Goal: Task Accomplishment & Management: Manage account settings

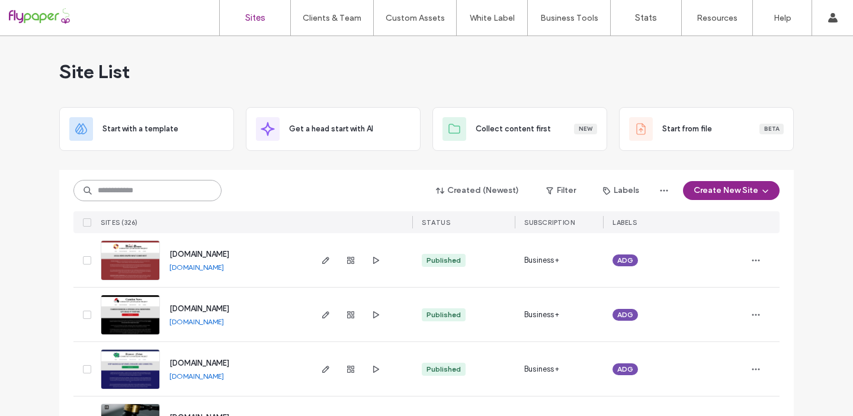
click at [158, 192] on input at bounding box center [147, 190] width 148 height 21
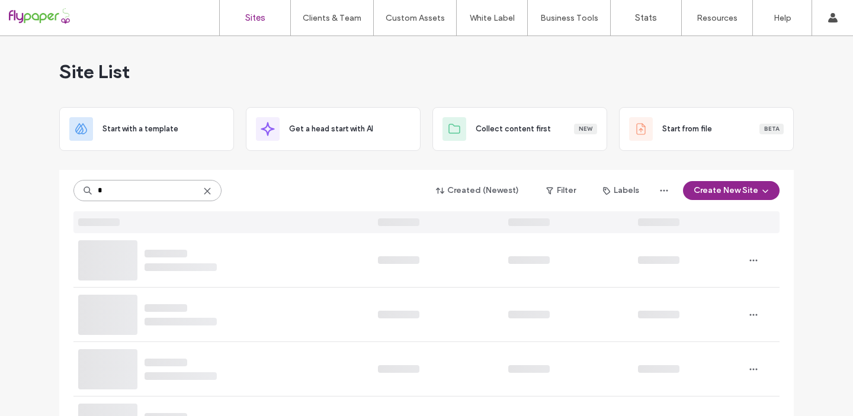
type input "**"
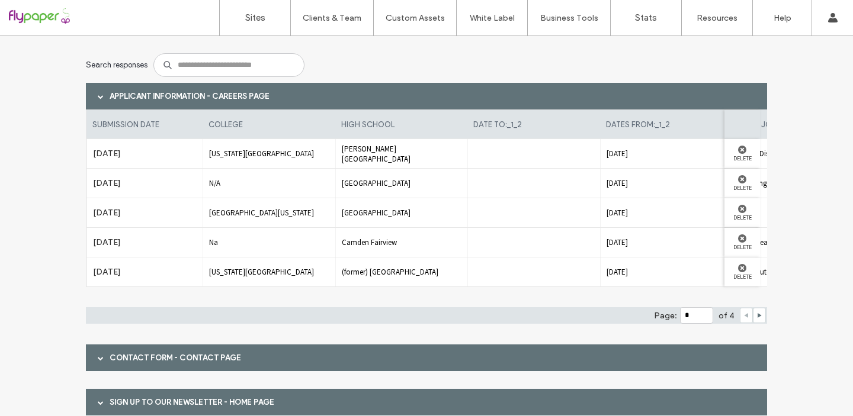
scroll to position [124, 0]
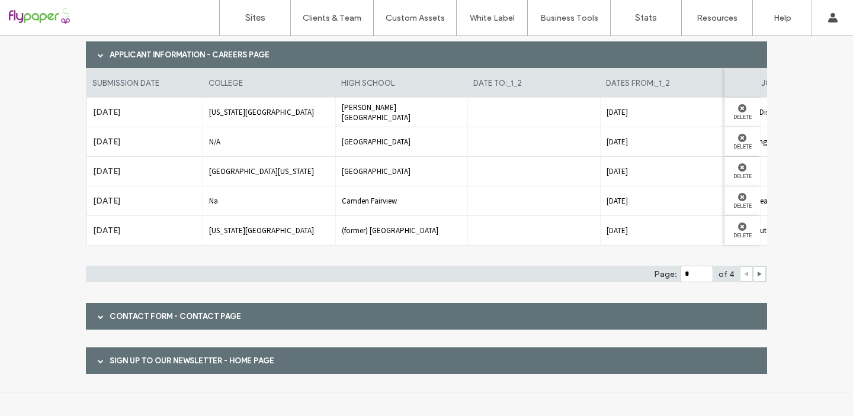
click at [98, 316] on span at bounding box center [101, 317] width 6 height 6
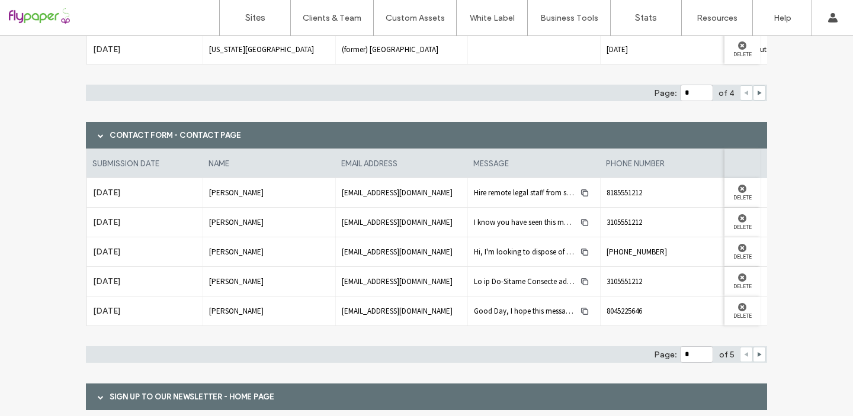
scroll to position [342, 0]
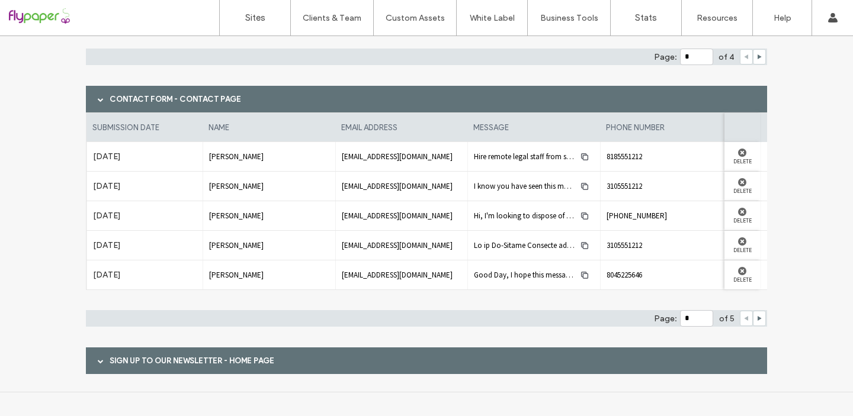
click at [98, 363] on span at bounding box center [101, 361] width 6 height 6
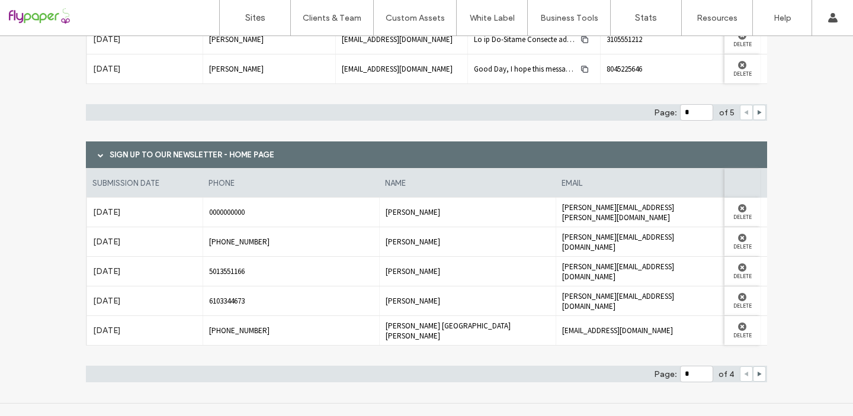
scroll to position [559, 0]
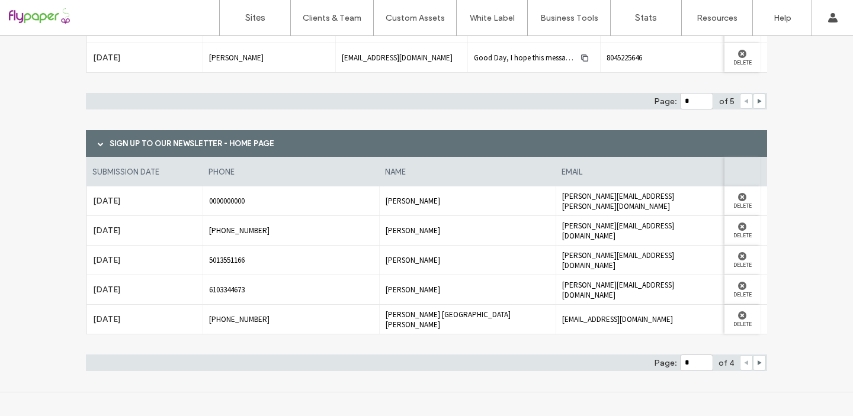
click at [759, 365] on div at bounding box center [759, 362] width 13 height 15
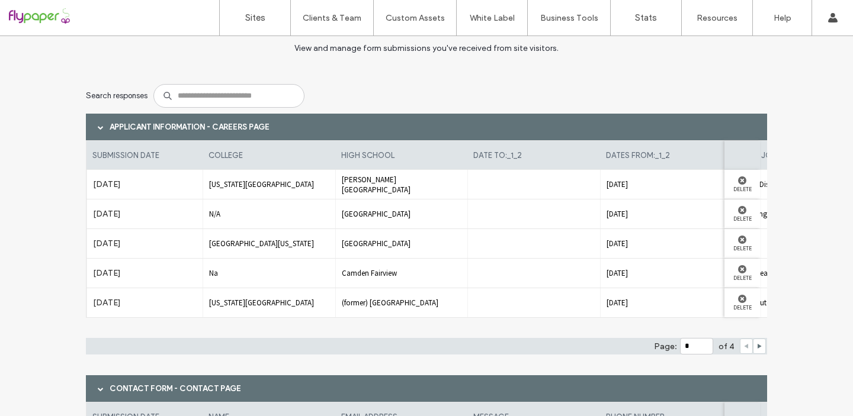
scroll to position [0, 0]
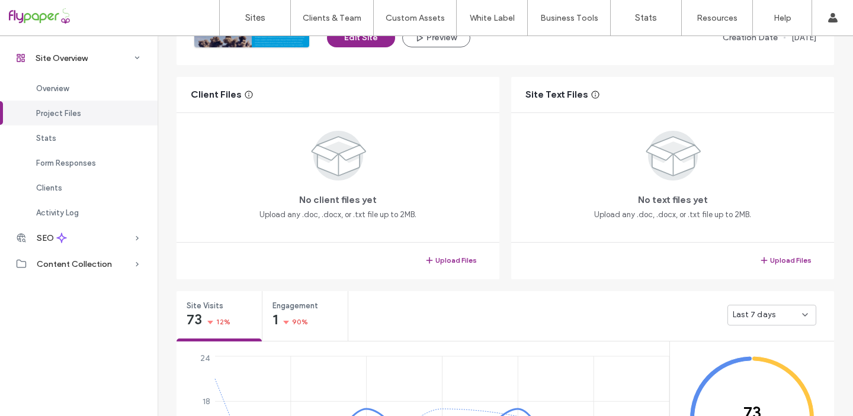
scroll to position [188, 0]
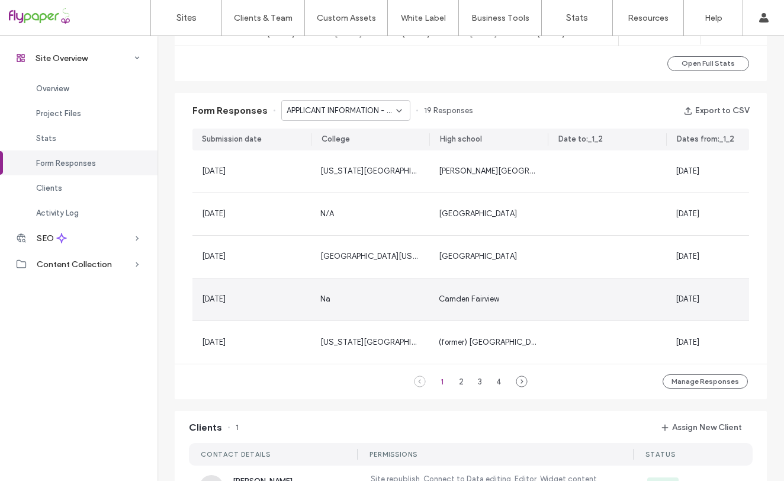
scroll to position [713, 0]
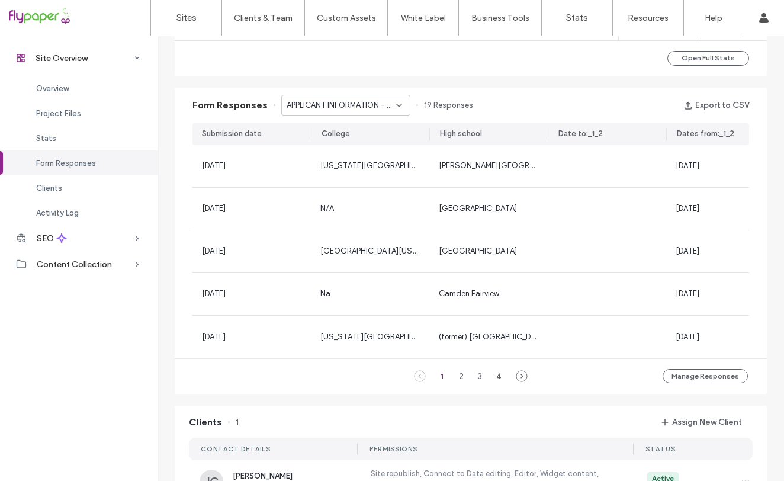
click at [396, 108] on icon at bounding box center [399, 105] width 9 height 9
click at [85, 165] on span "Form Responses" at bounding box center [66, 163] width 60 height 9
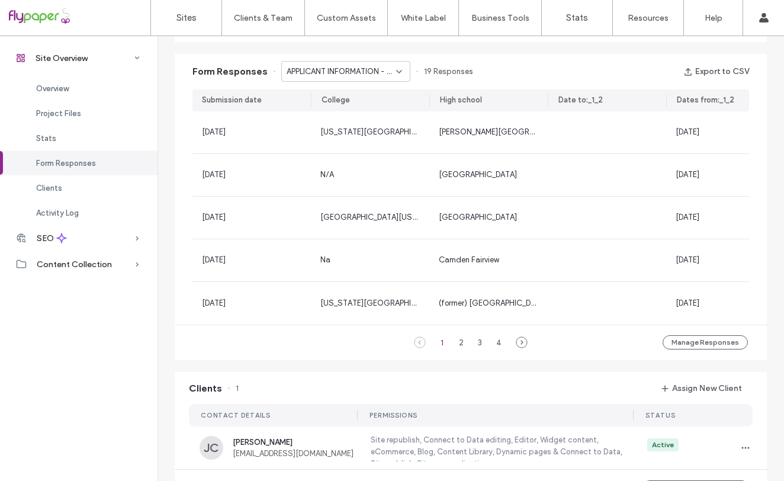
scroll to position [759, 0]
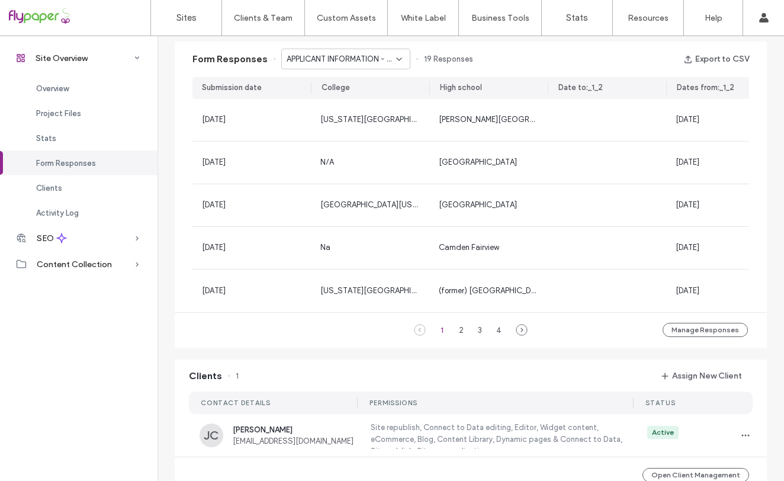
click at [94, 165] on span "Form Responses" at bounding box center [66, 163] width 60 height 9
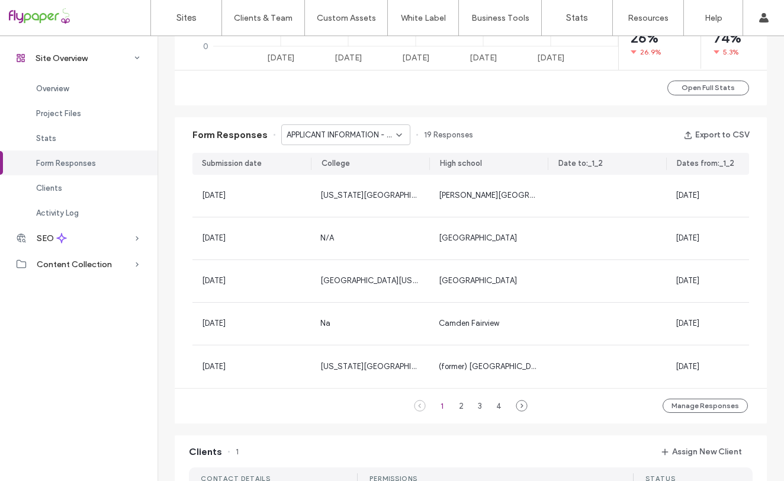
scroll to position [672, 0]
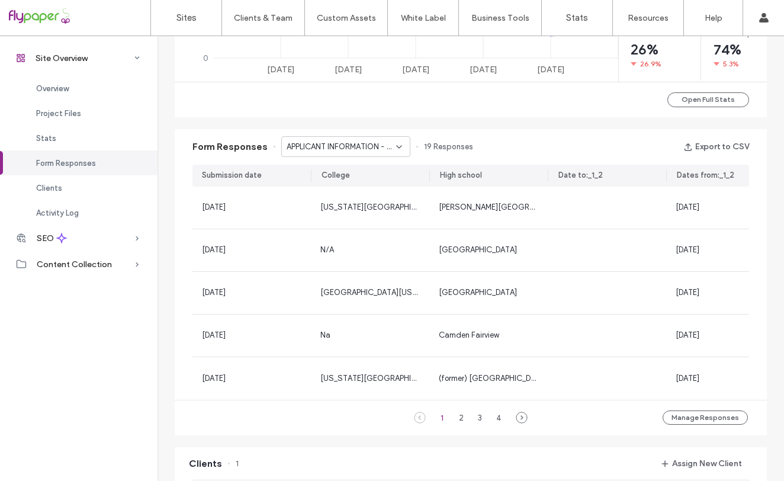
click at [395, 149] on icon at bounding box center [399, 146] width 9 height 9
click at [687, 416] on button "Manage Responses" at bounding box center [705, 418] width 85 height 14
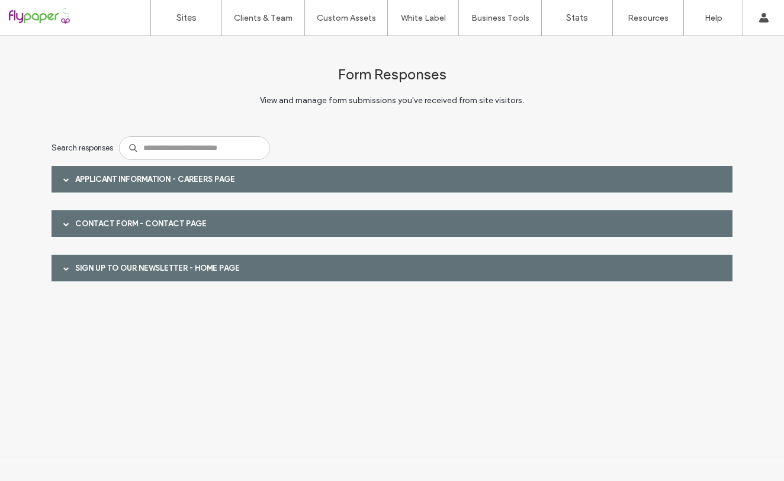
click at [66, 269] on span at bounding box center [66, 268] width 6 height 6
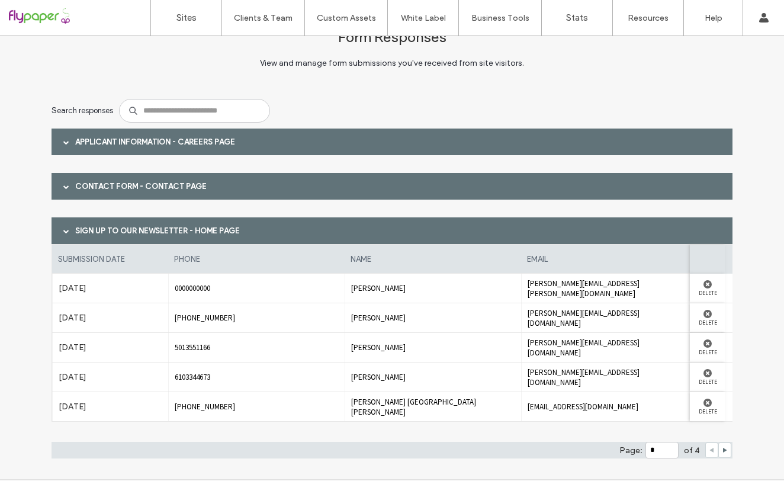
scroll to position [27, 0]
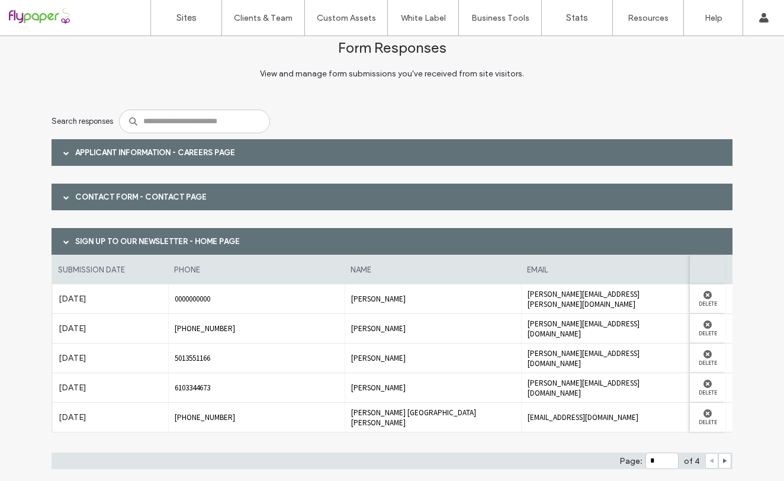
click at [63, 192] on span at bounding box center [66, 197] width 6 height 21
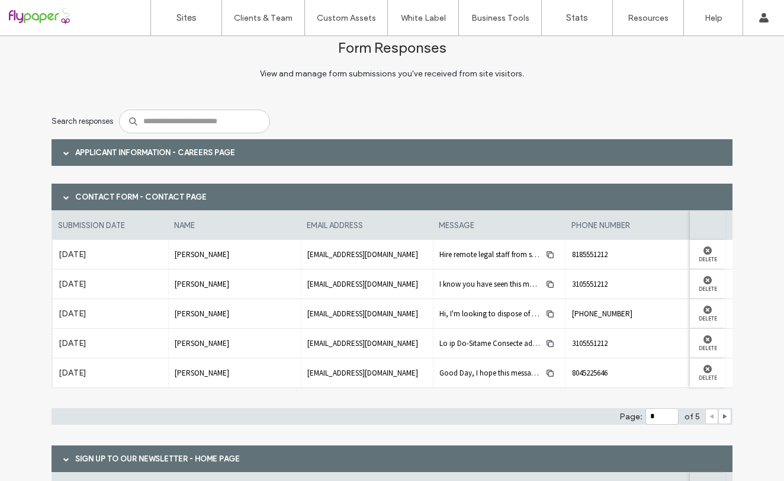
click at [63, 151] on span at bounding box center [66, 153] width 6 height 6
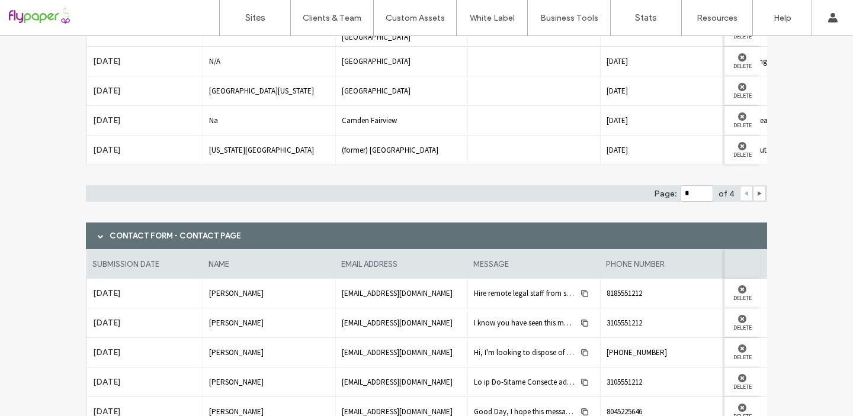
scroll to position [0, 0]
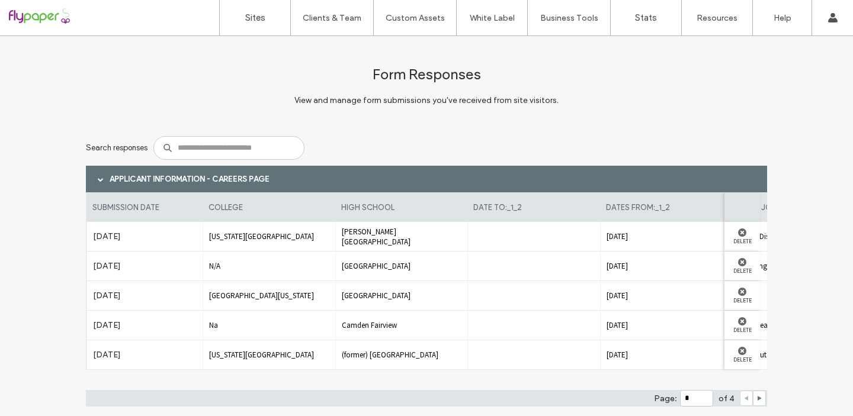
click at [40, 15] on div at bounding box center [76, 17] width 134 height 19
